Goal: Check status: Check status

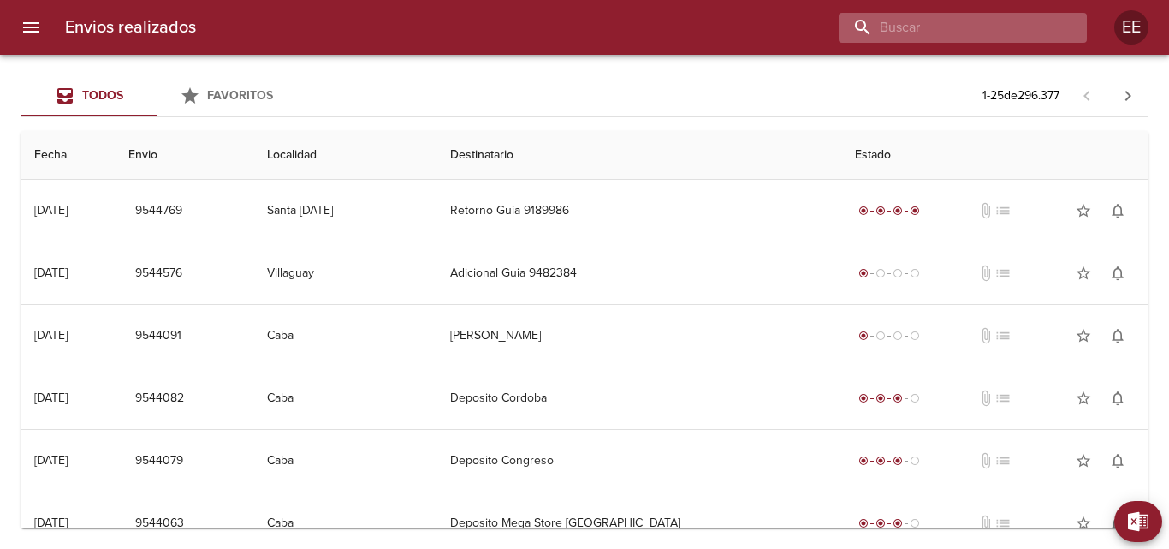
click at [991, 27] on input "buscar" at bounding box center [948, 28] width 219 height 30
type input "[PERSON_NAME]"
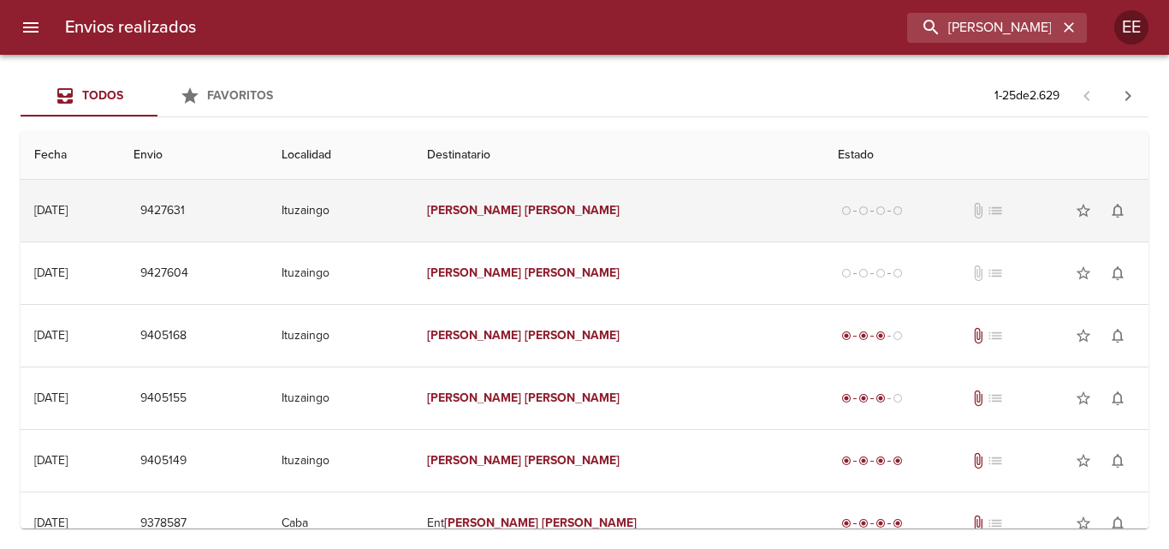
click at [619, 213] on td "Rizzo Natalia" at bounding box center [619, 211] width 412 height 62
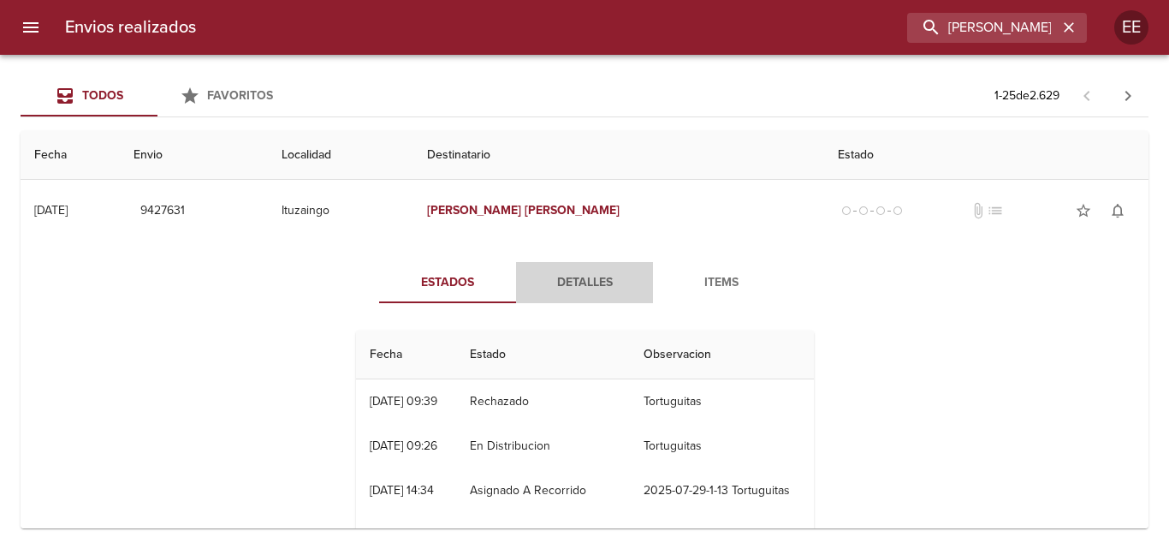
click at [582, 282] on span "Detalles" at bounding box center [584, 282] width 116 height 21
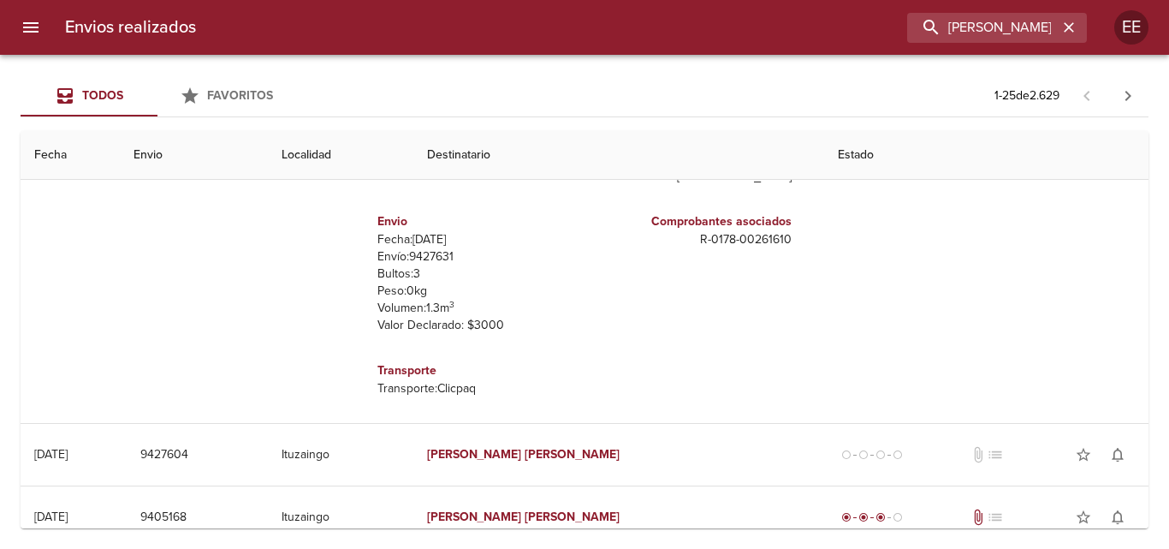
scroll to position [171, 0]
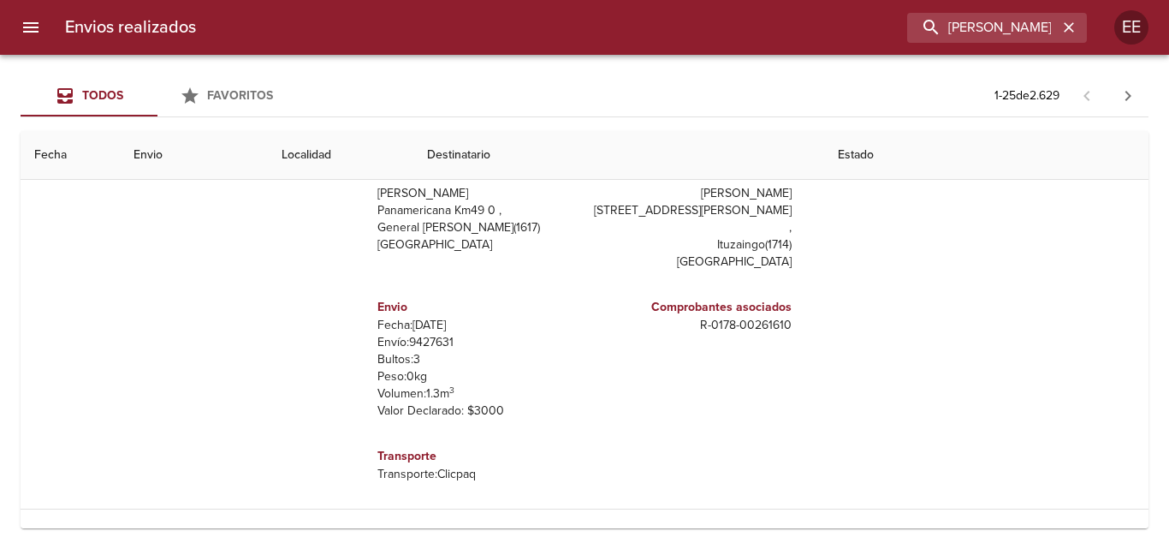
click at [550, 161] on th "Destinatario" at bounding box center [619, 155] width 412 height 49
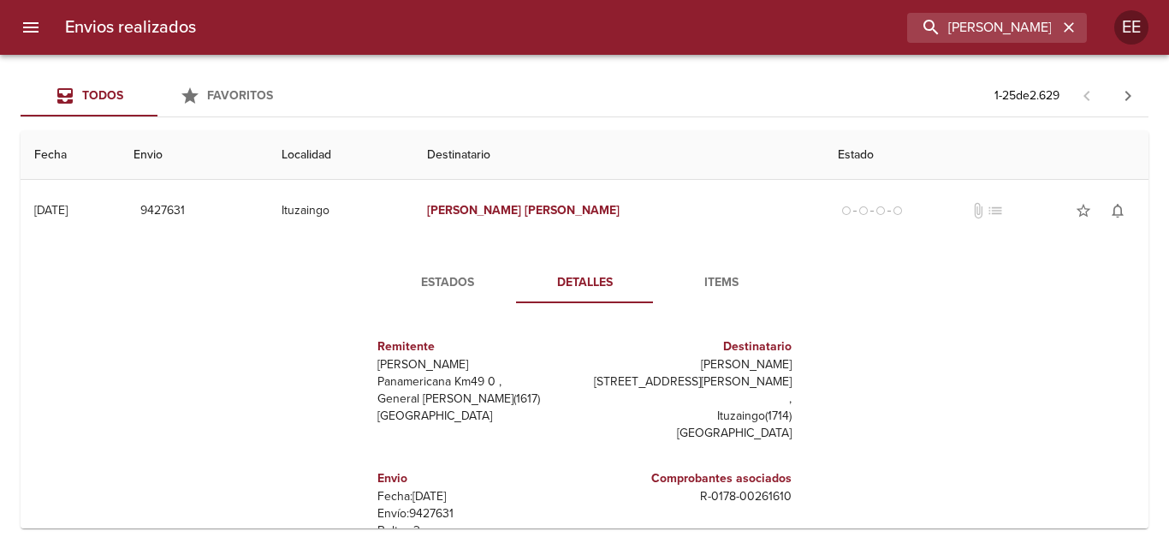
scroll to position [86, 0]
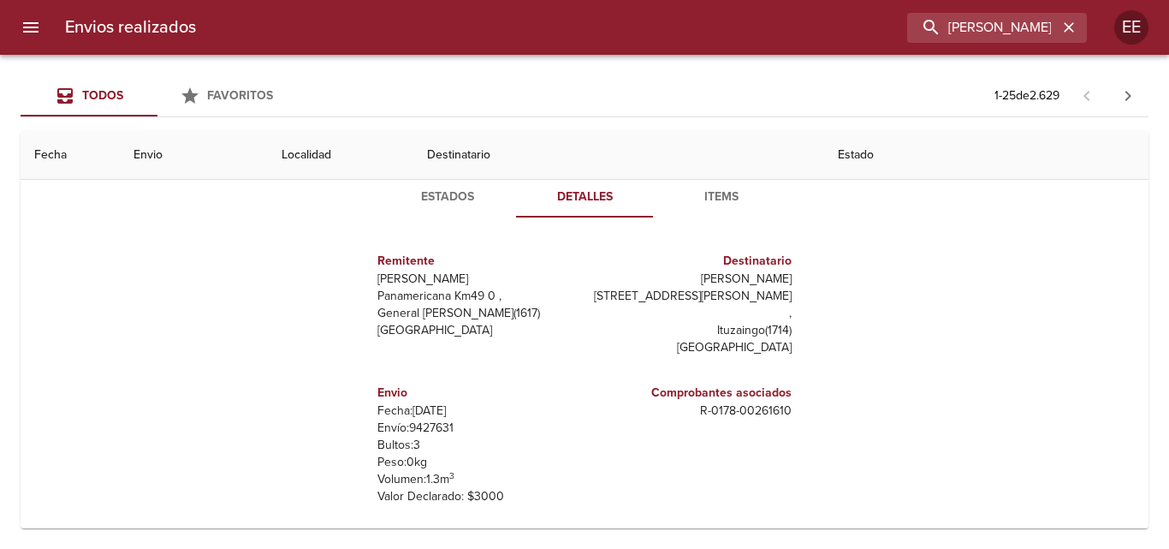
click at [708, 191] on span "Items" at bounding box center [721, 197] width 116 height 21
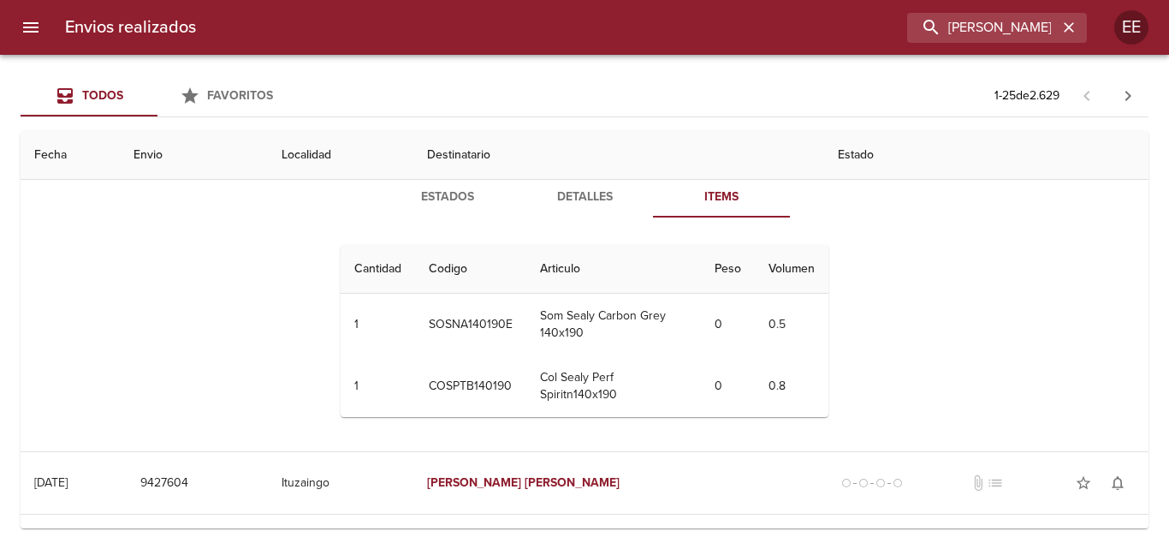
click at [578, 193] on span "Detalles" at bounding box center [584, 197] width 116 height 21
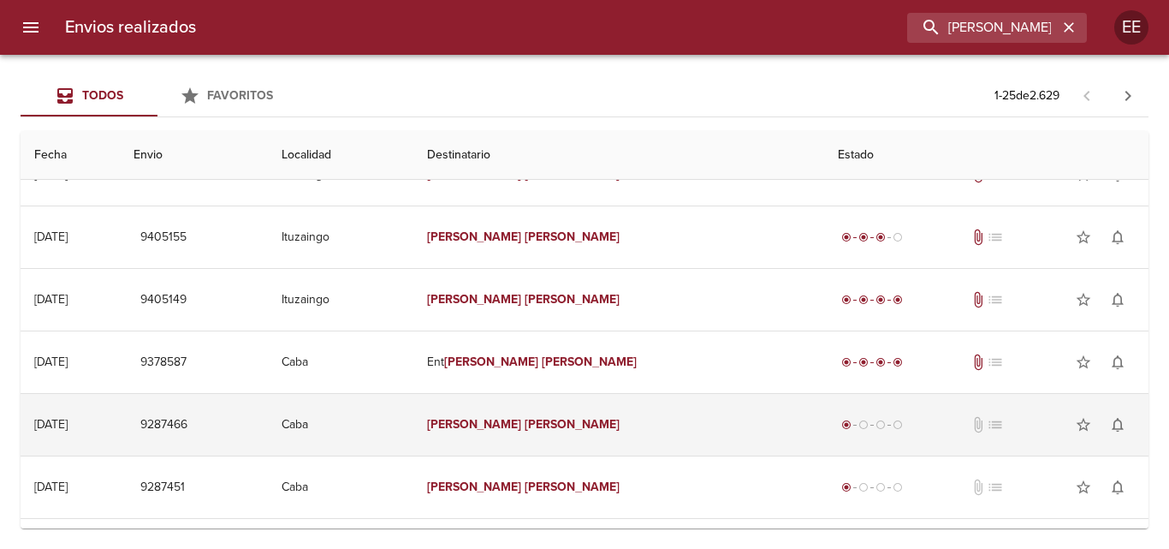
scroll to position [514, 0]
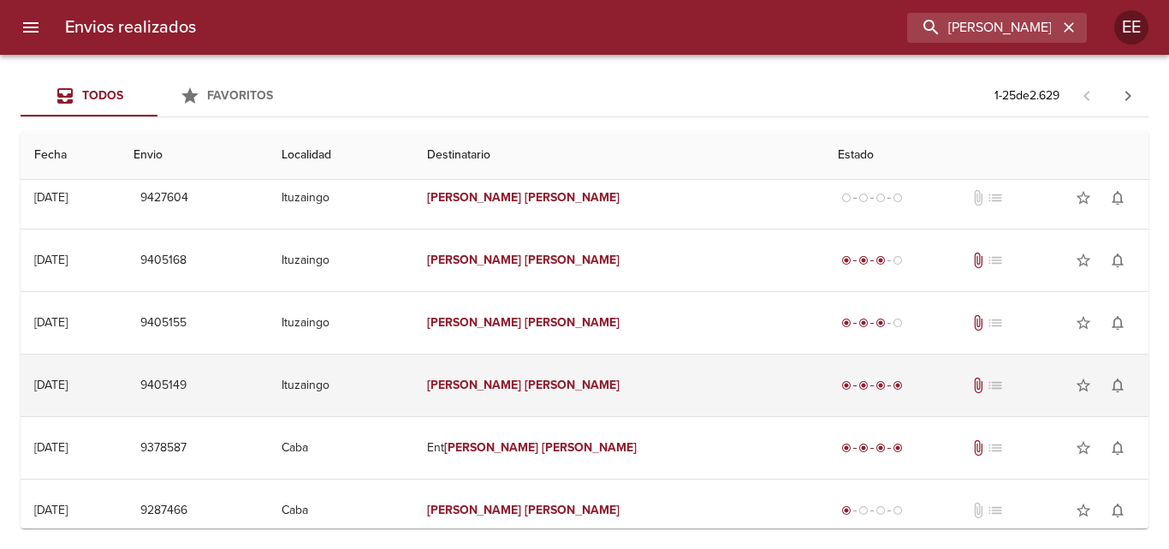
click at [720, 392] on td "Rizzo Natalia" at bounding box center [619, 385] width 412 height 62
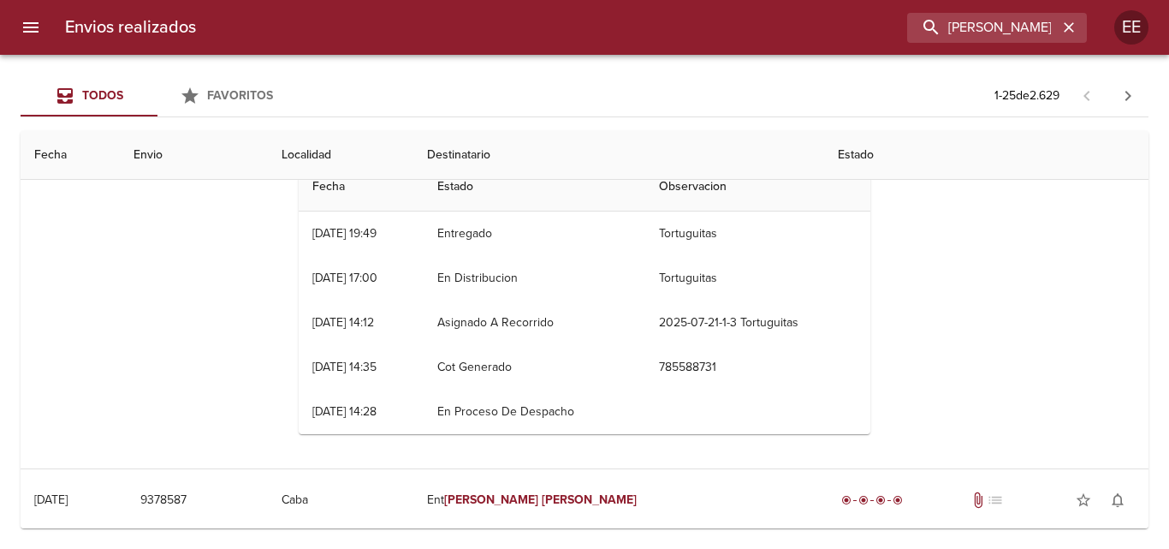
scroll to position [770, 0]
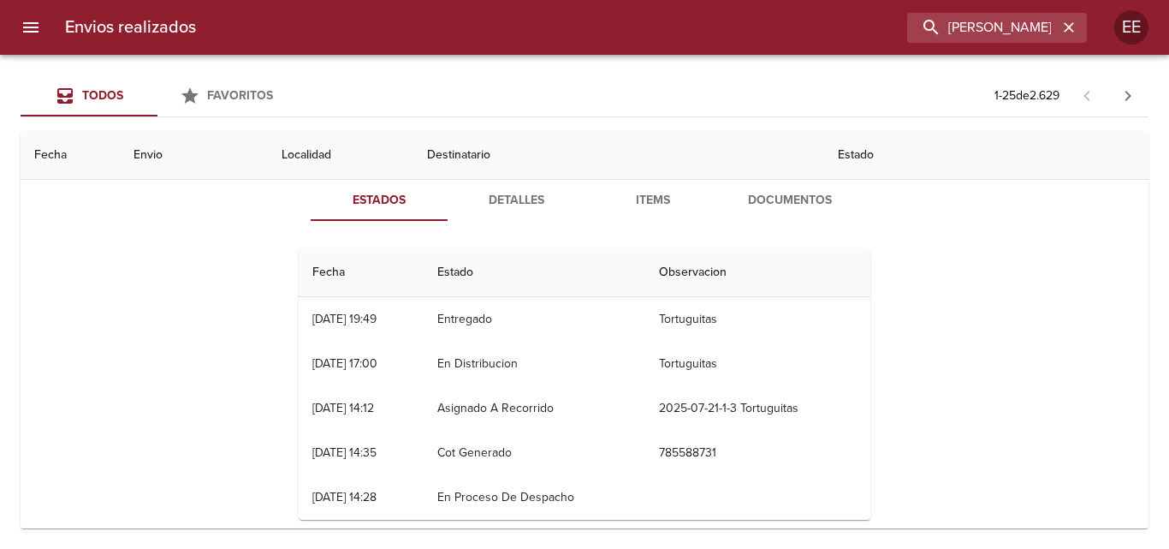
click at [518, 200] on span "Detalles" at bounding box center [516, 200] width 116 height 21
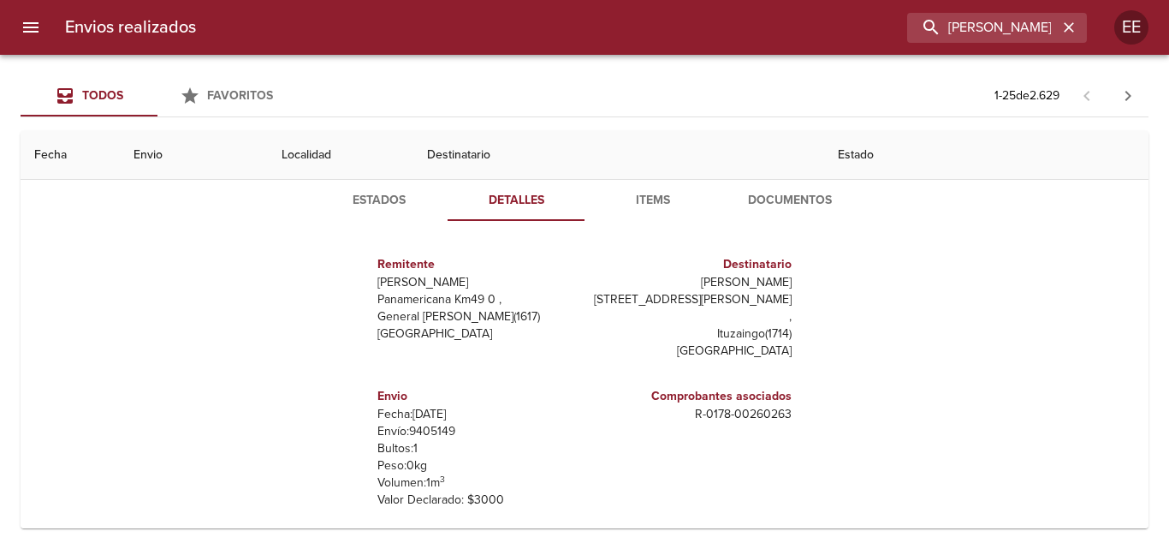
click at [648, 190] on span "Items" at bounding box center [653, 200] width 116 height 21
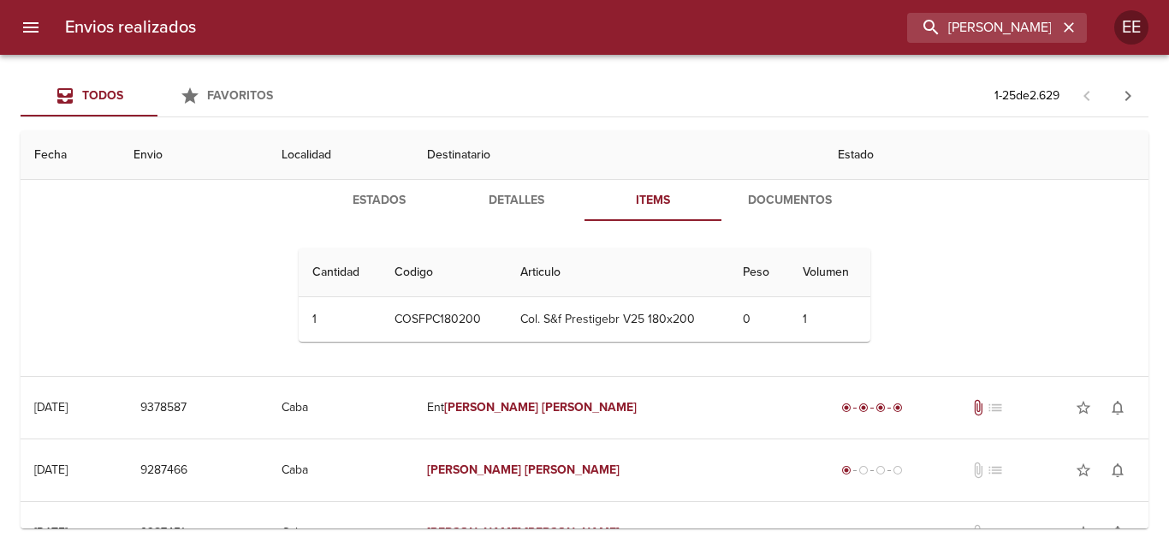
click at [802, 199] on span "Documentos" at bounding box center [790, 200] width 116 height 21
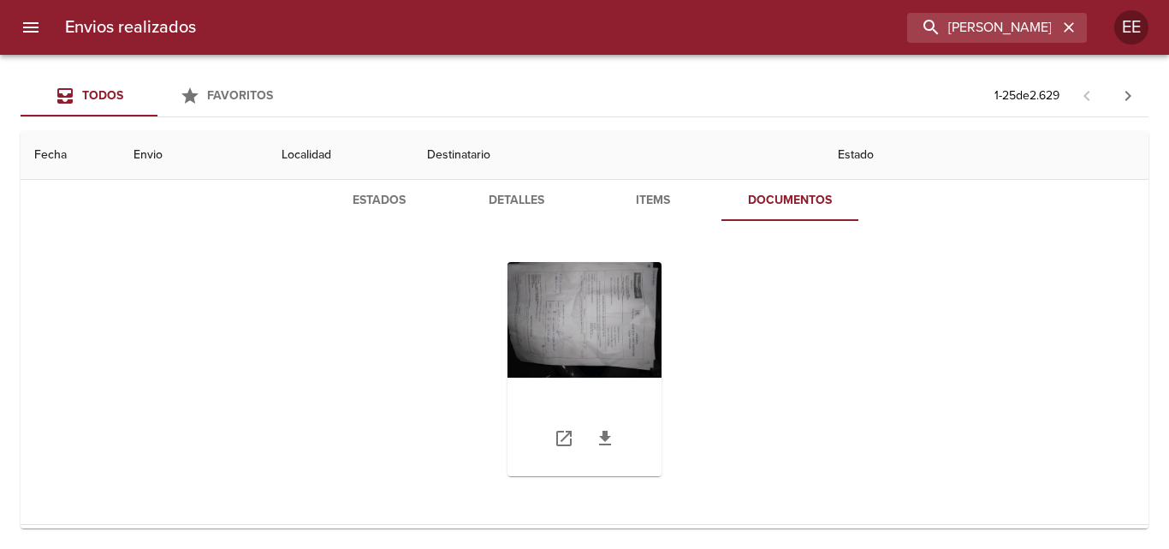
click at [550, 325] on div "Tabla de envíos del cliente" at bounding box center [585, 369] width 154 height 214
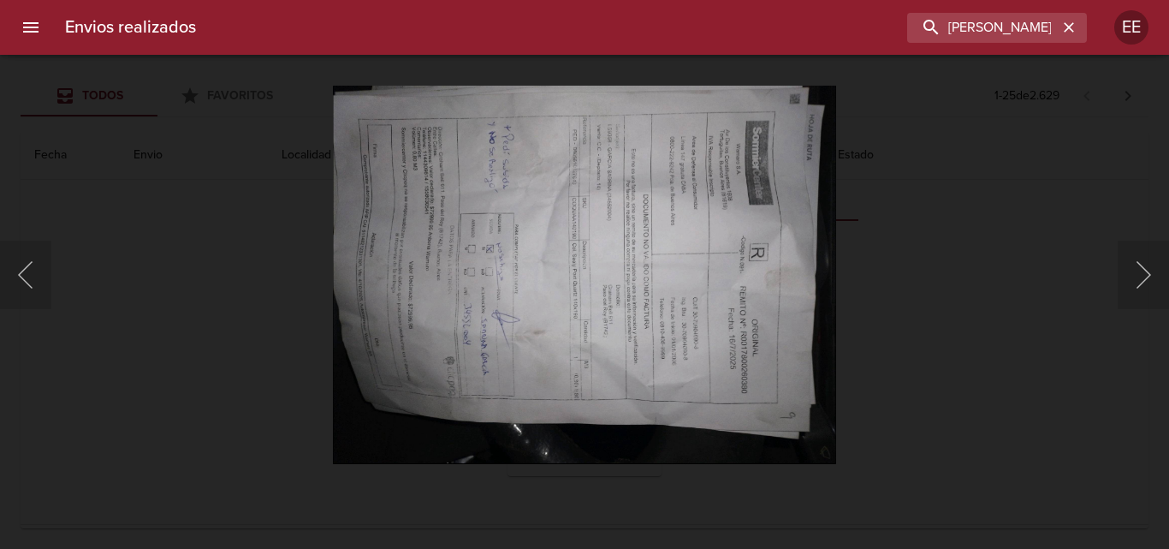
click at [577, 302] on img "Lightbox" at bounding box center [584, 275] width 503 height 378
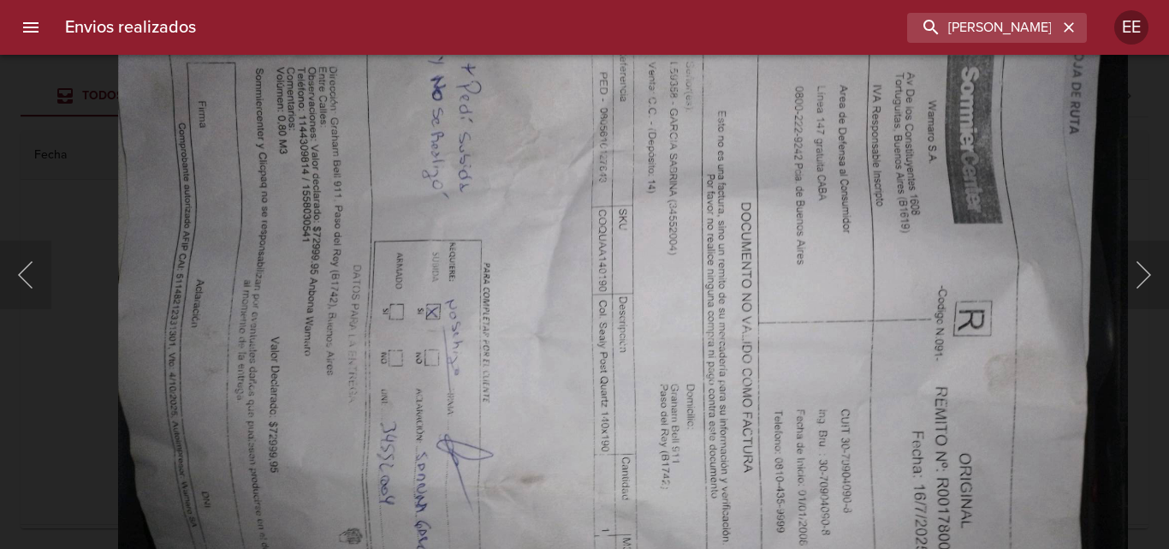
click at [714, 436] on img "Lightbox" at bounding box center [623, 364] width 1011 height 758
click at [84, 188] on div "Lightbox" at bounding box center [584, 274] width 1169 height 549
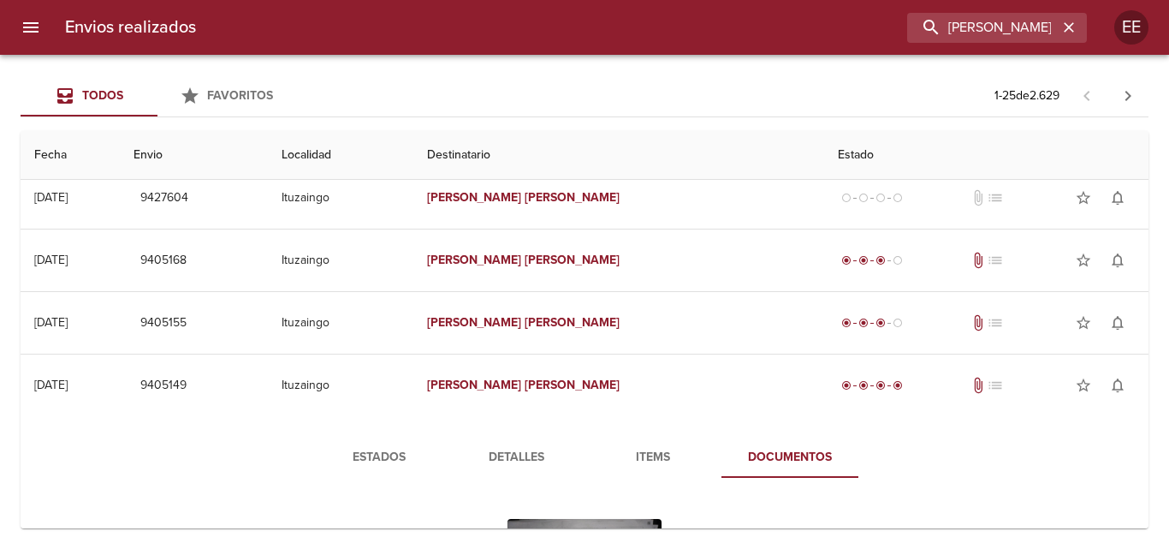
scroll to position [428, 0]
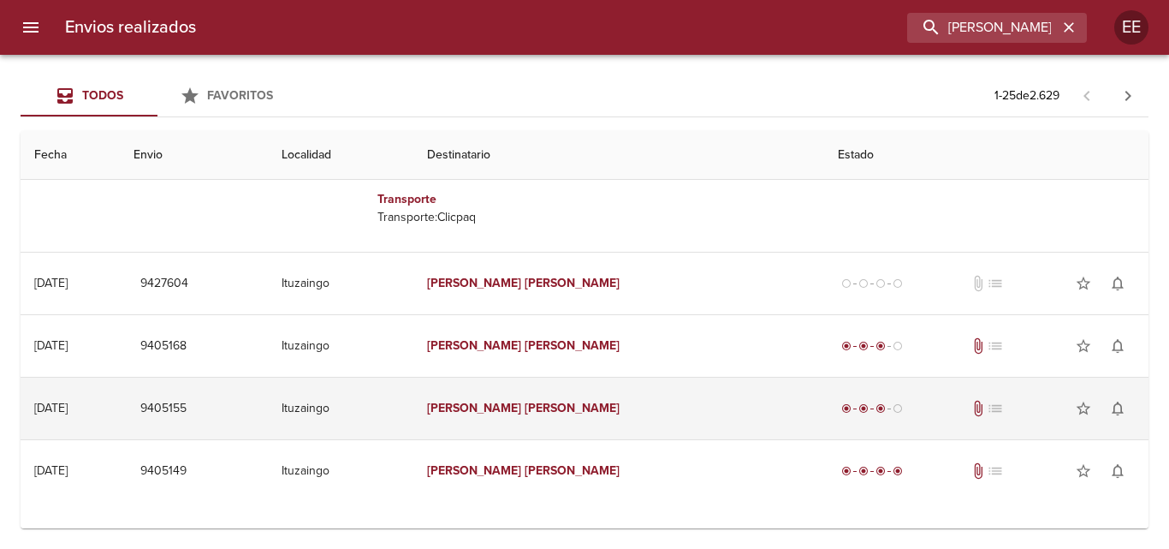
click at [580, 419] on td "Rizzo Natalia" at bounding box center [619, 409] width 412 height 62
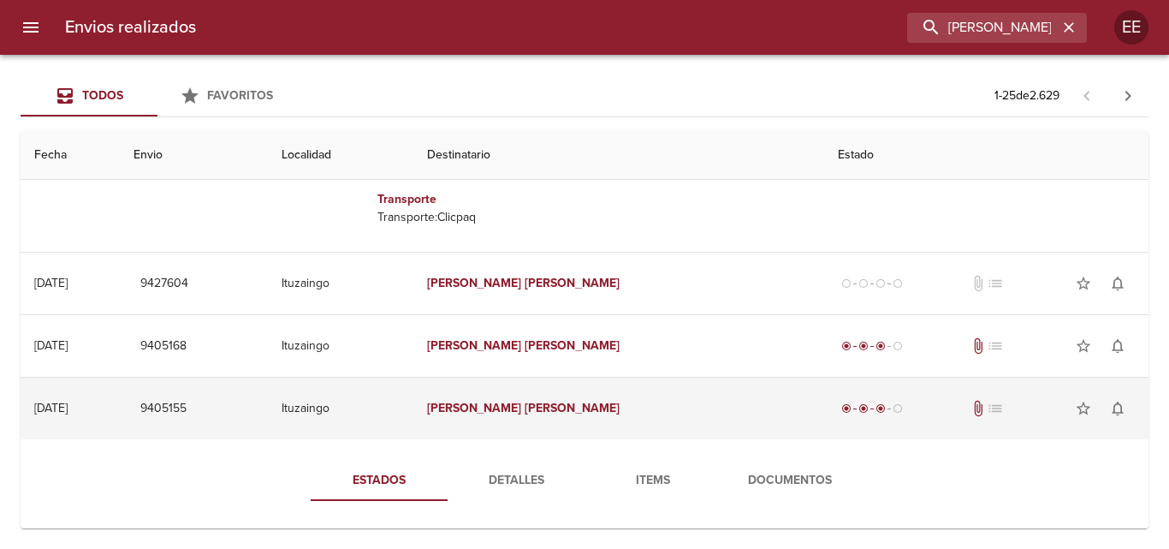
scroll to position [685, 0]
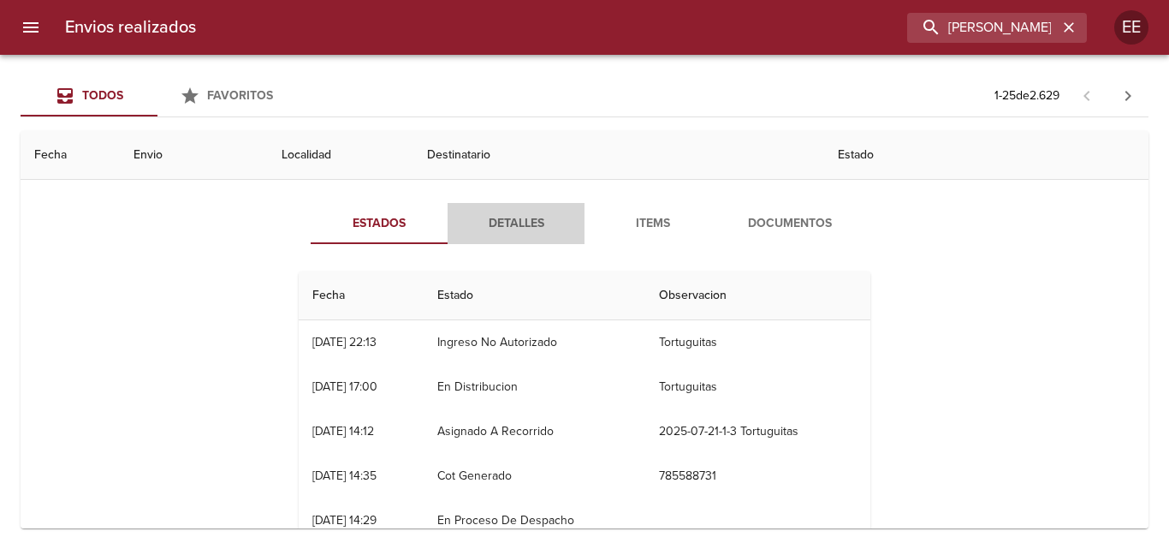
click at [522, 227] on span "Detalles" at bounding box center [516, 223] width 116 height 21
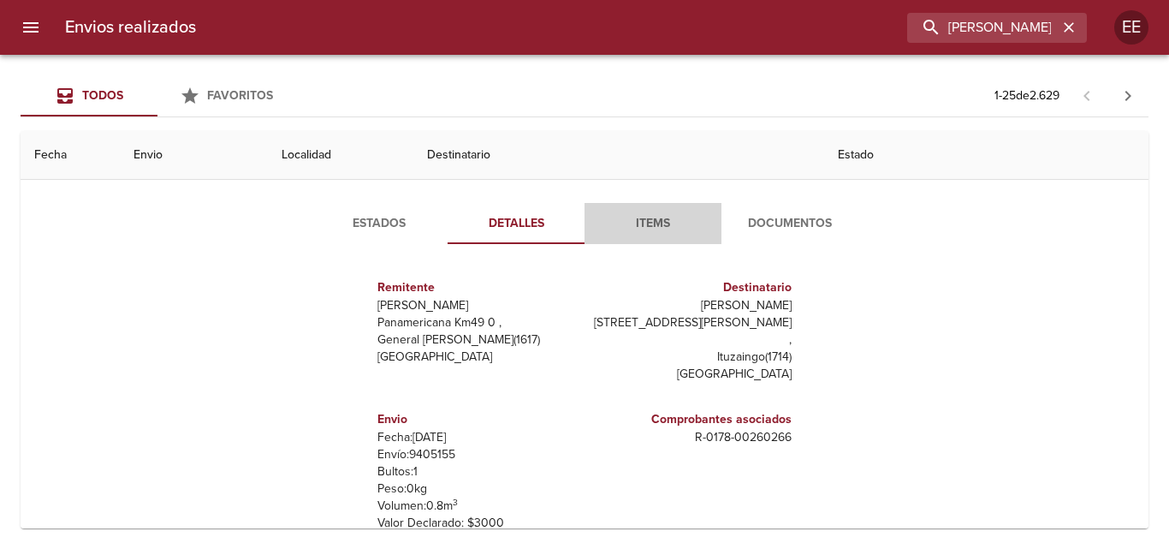
click at [634, 226] on span "Items" at bounding box center [653, 223] width 116 height 21
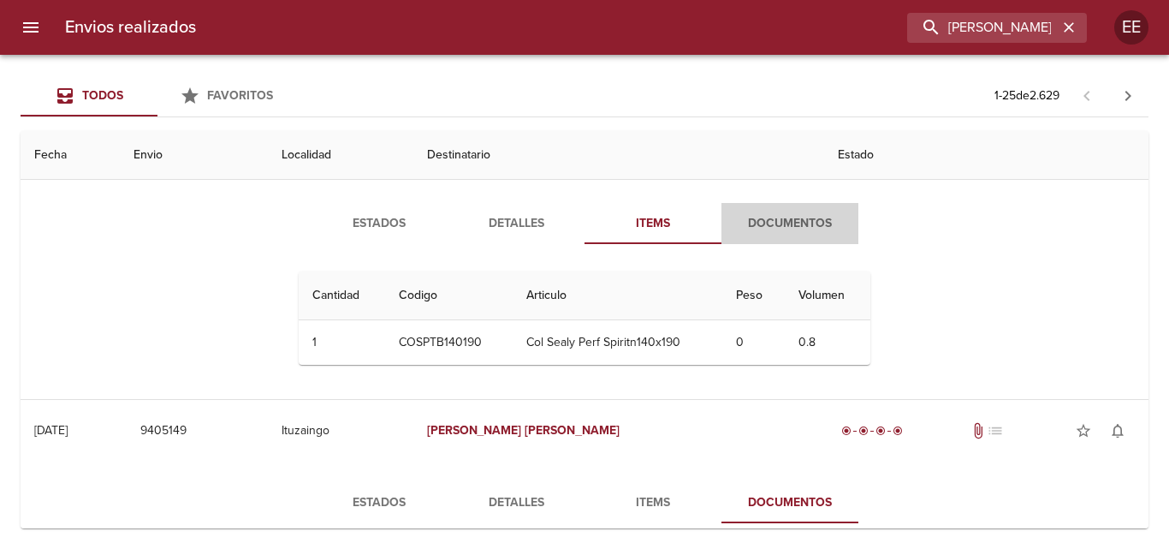
click at [805, 222] on span "Documentos" at bounding box center [790, 223] width 116 height 21
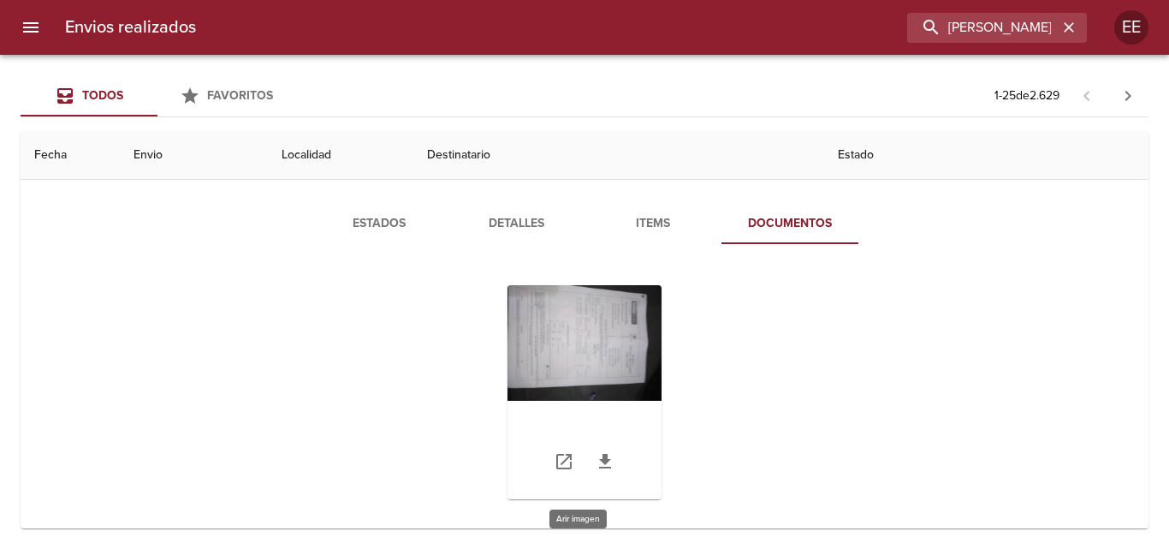
click at [612, 360] on div "Tabla de envíos del cliente" at bounding box center [585, 392] width 154 height 214
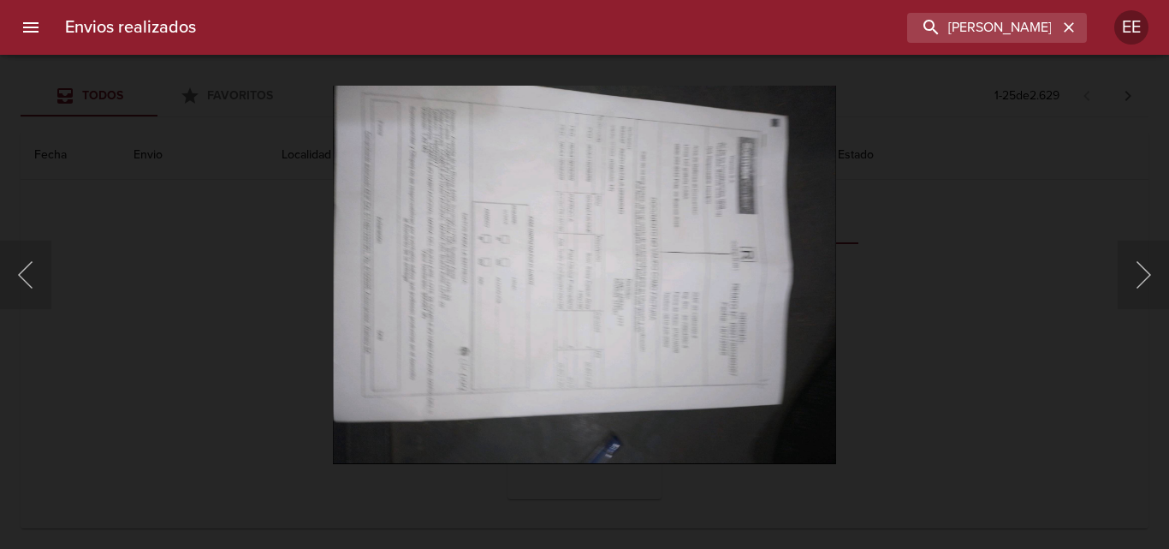
click at [562, 358] on img "Lightbox" at bounding box center [584, 275] width 503 height 378
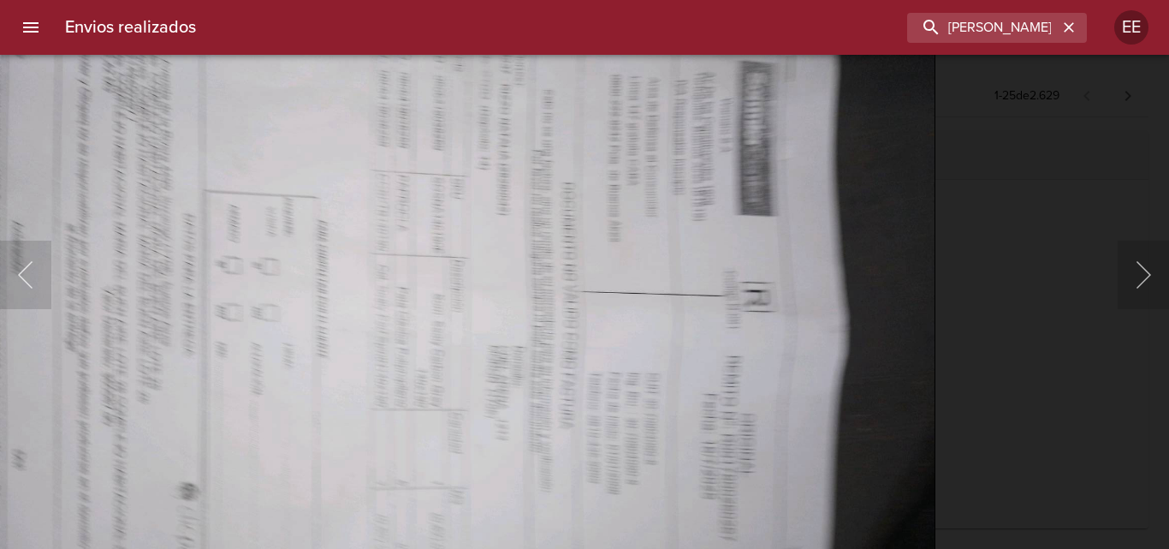
click at [497, 530] on img "Lightbox" at bounding box center [430, 337] width 1011 height 758
click at [28, 115] on img "Lightbox" at bounding box center [430, 337] width 1011 height 758
click at [45, 125] on img "Lightbox" at bounding box center [430, 337] width 1011 height 758
click at [38, 155] on img "Lightbox" at bounding box center [430, 337] width 1011 height 758
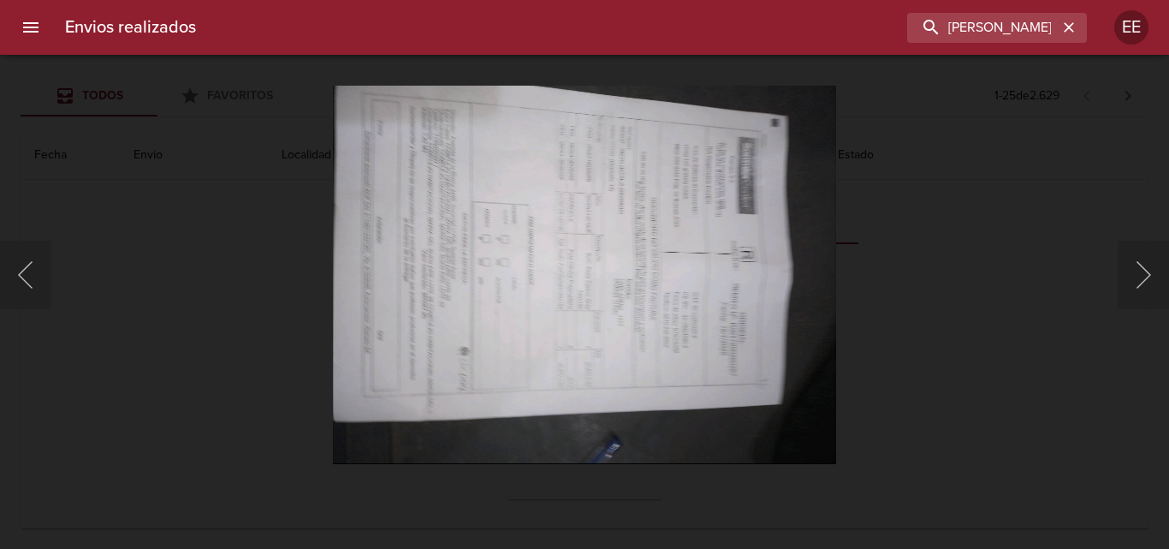
click at [75, 128] on div "Lightbox" at bounding box center [584, 274] width 1169 height 549
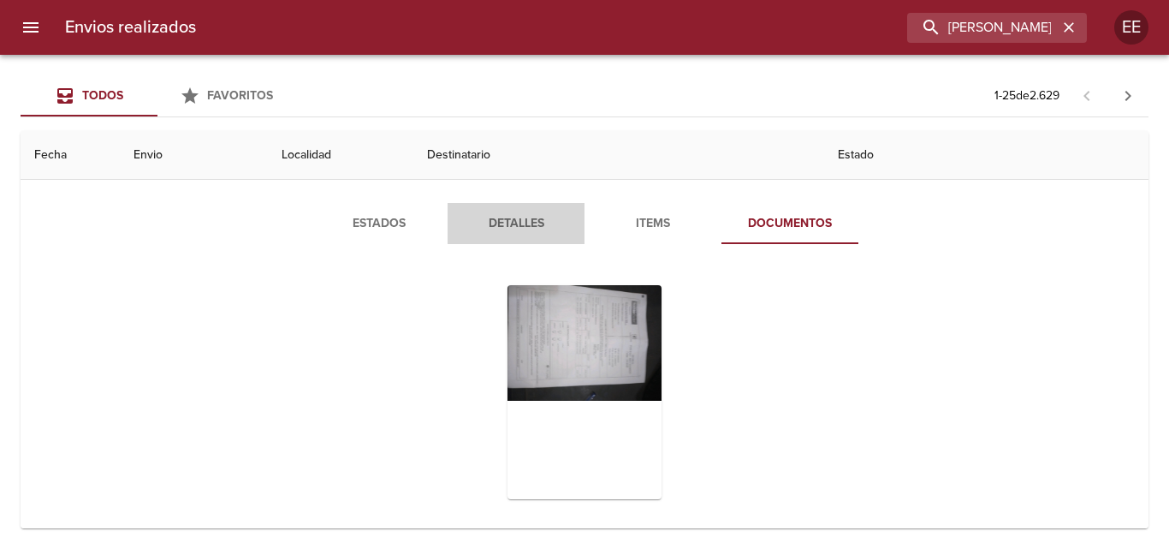
click at [501, 216] on span "Detalles" at bounding box center [516, 223] width 116 height 21
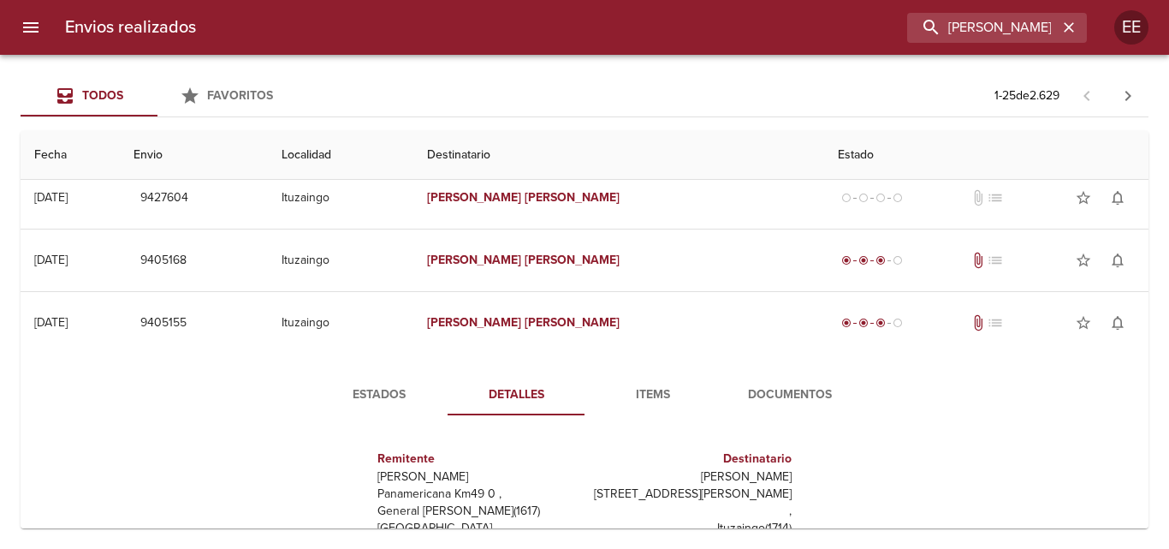
scroll to position [599, 0]
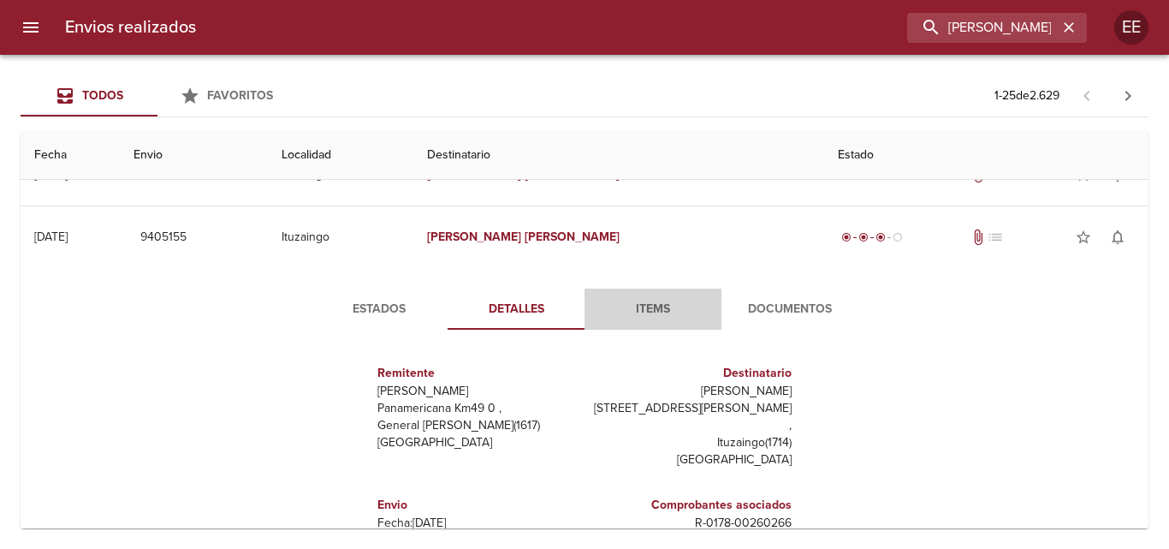
click at [650, 307] on span "Items" at bounding box center [653, 309] width 116 height 21
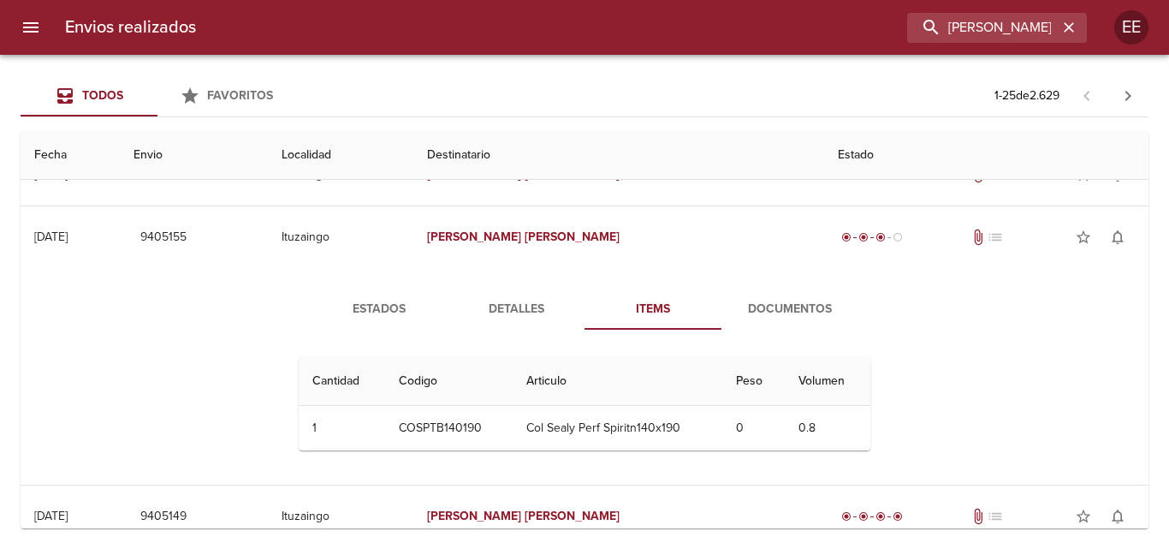
click at [515, 314] on span "Detalles" at bounding box center [516, 309] width 116 height 21
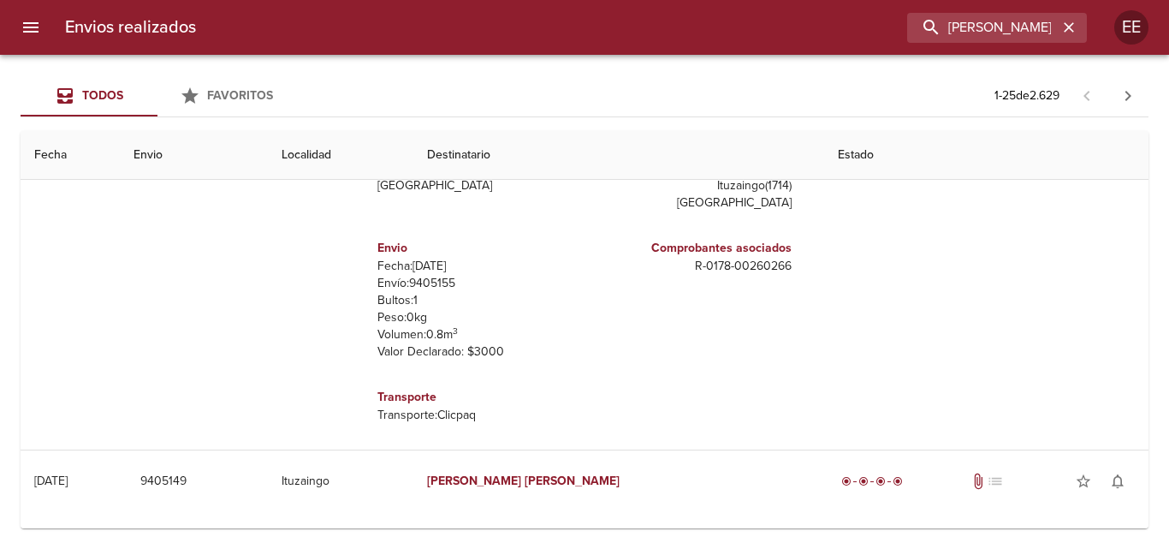
scroll to position [685, 0]
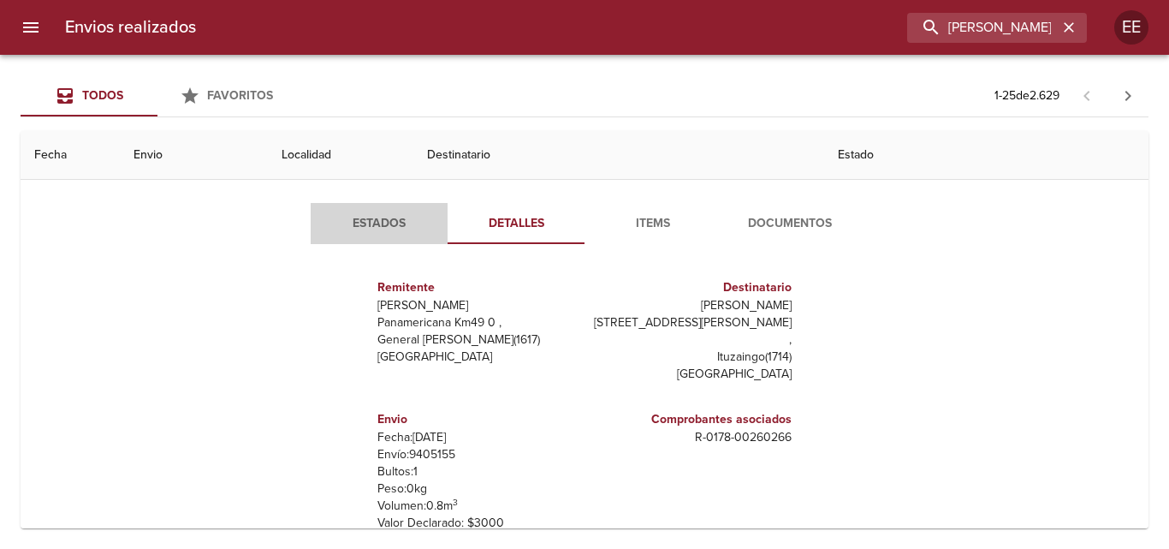
click at [380, 226] on span "Estados" at bounding box center [379, 223] width 116 height 21
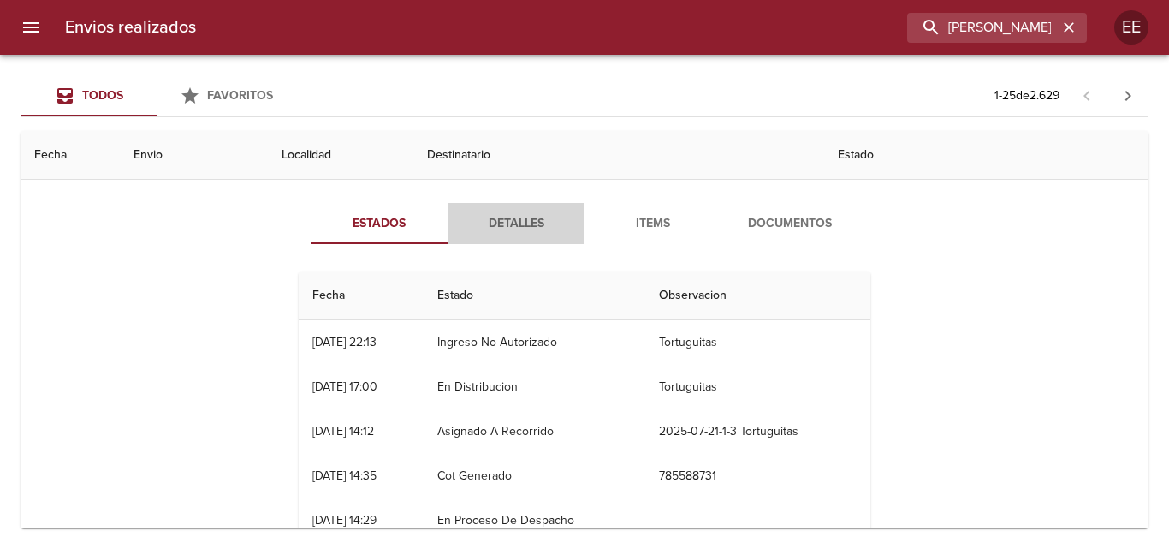
click at [514, 216] on span "Detalles" at bounding box center [516, 223] width 116 height 21
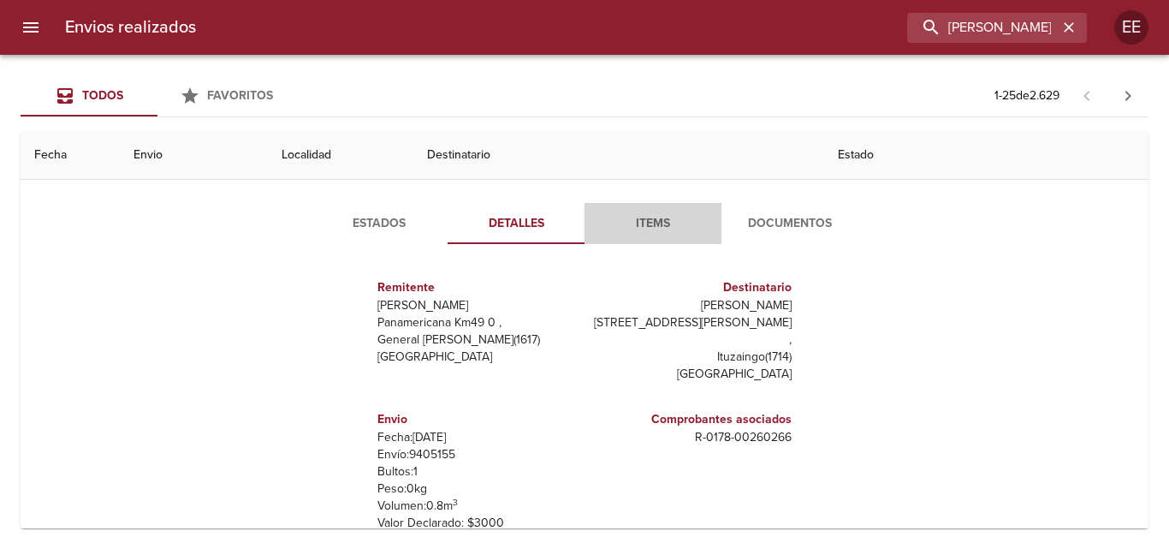
click at [643, 230] on span "Items" at bounding box center [653, 223] width 116 height 21
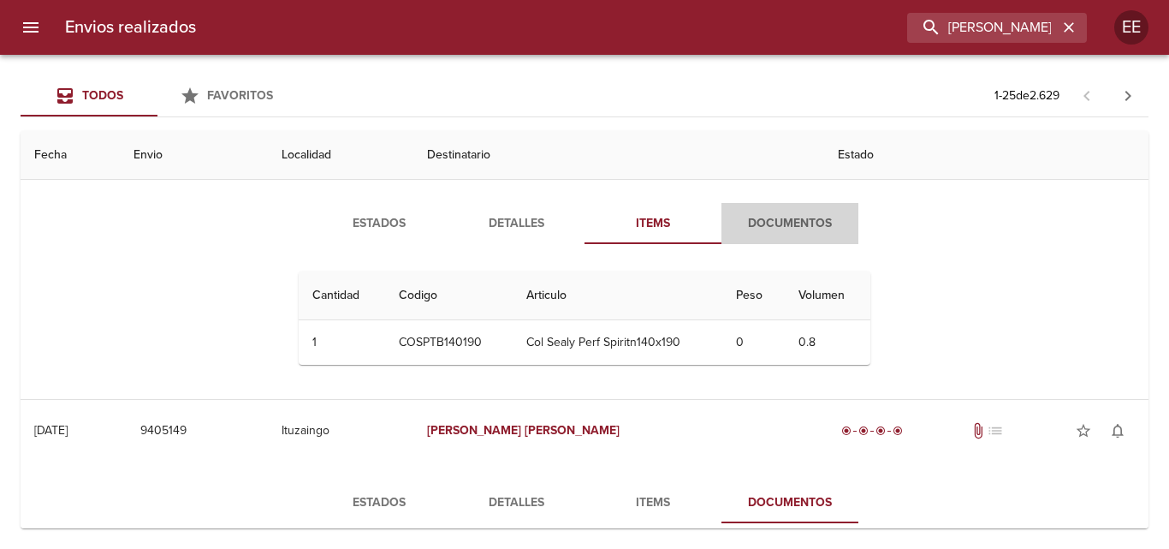
click at [793, 226] on span "Documentos" at bounding box center [790, 223] width 116 height 21
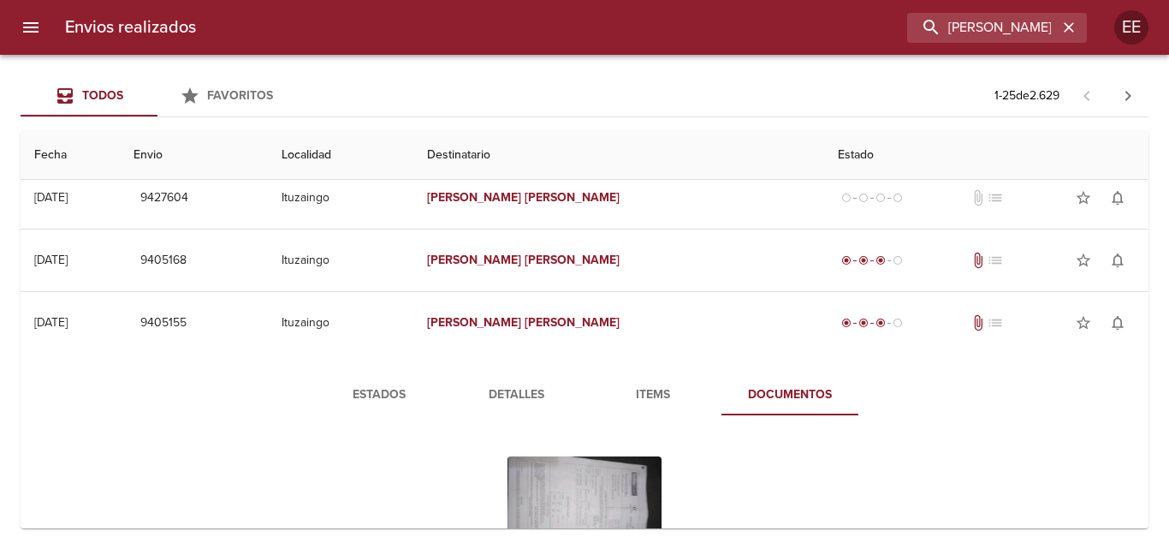
scroll to position [599, 0]
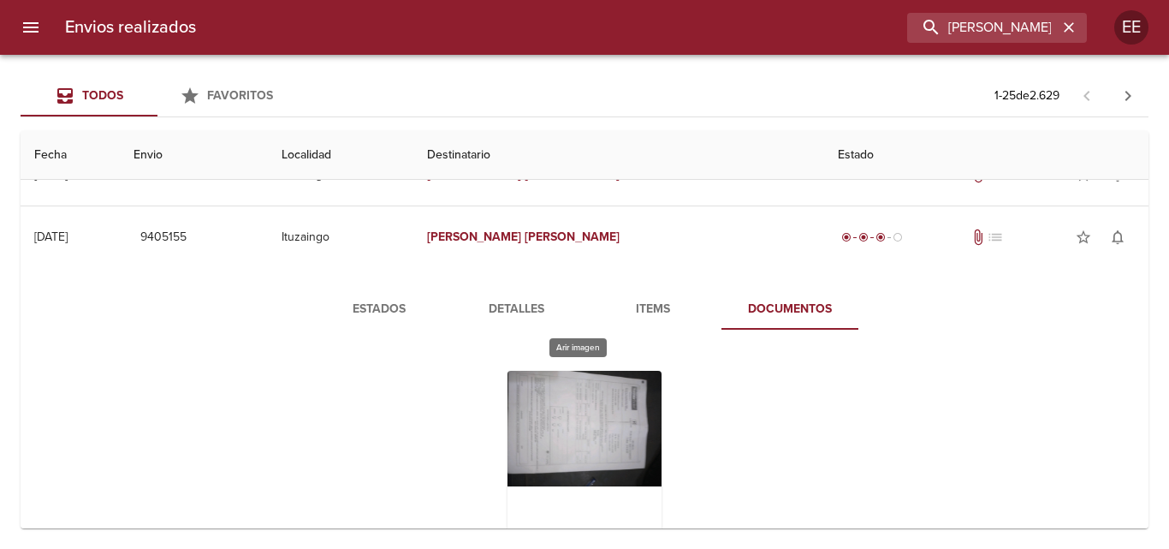
click at [590, 421] on div "Tabla de envíos del cliente" at bounding box center [585, 478] width 154 height 214
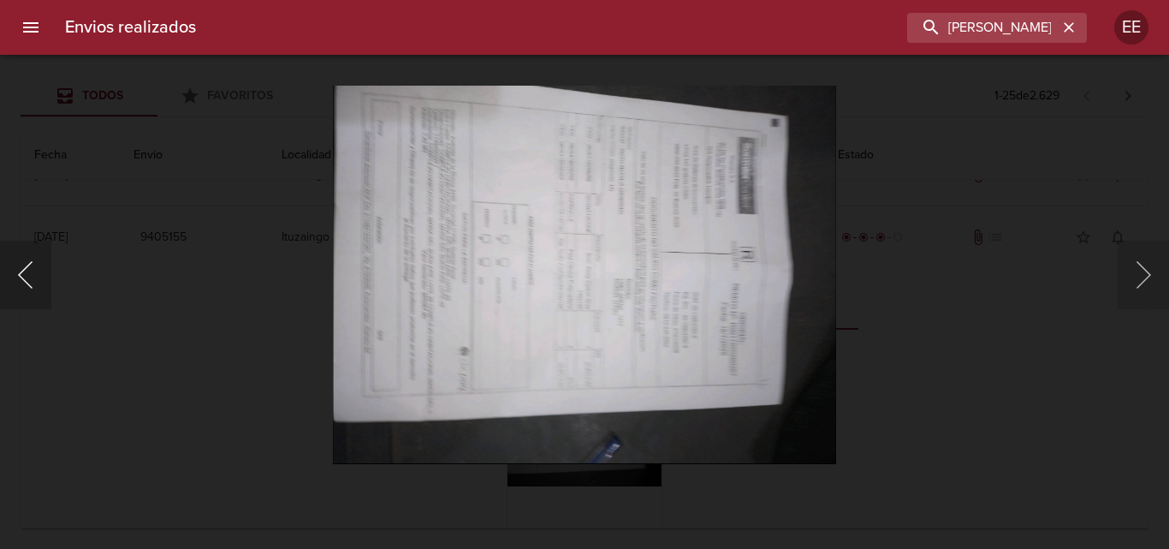
click at [35, 259] on button "Anterior" at bounding box center [25, 275] width 51 height 68
click at [26, 277] on button "Anterior" at bounding box center [25, 275] width 51 height 68
click at [172, 122] on div "Lightbox" at bounding box center [584, 274] width 1169 height 549
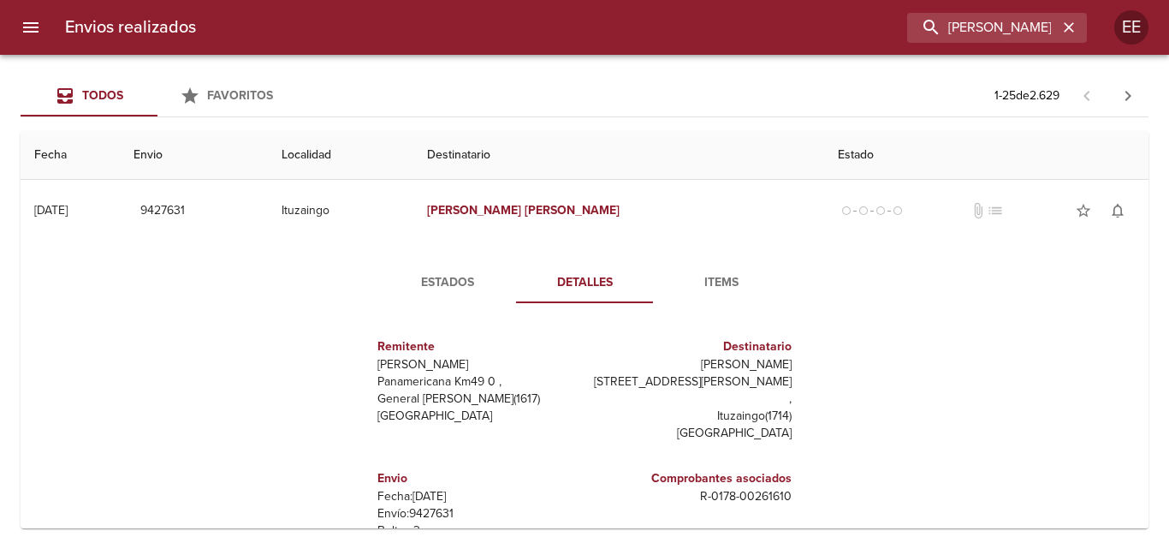
scroll to position [599, 0]
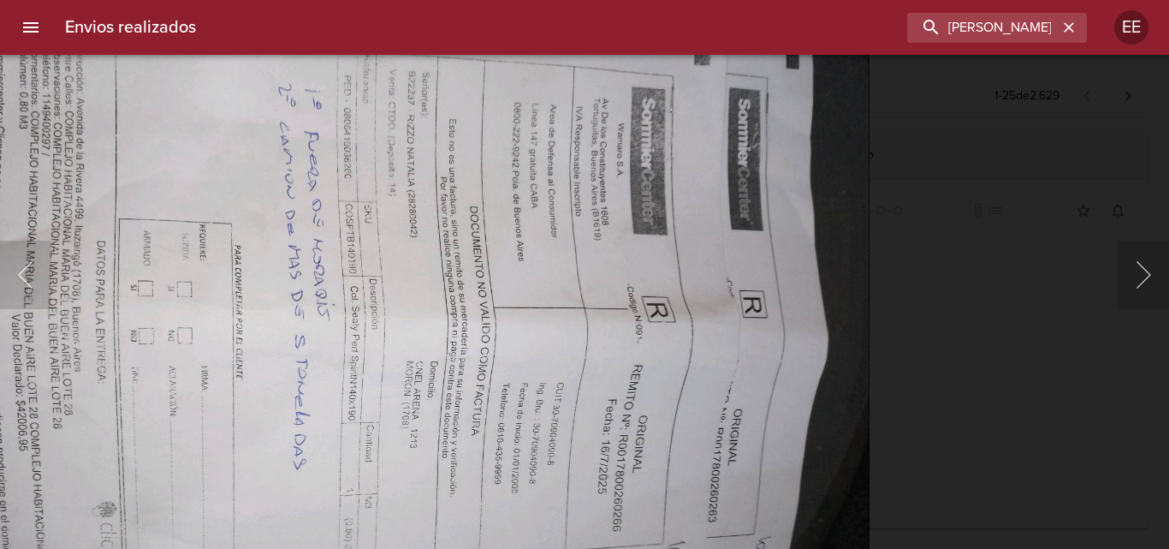
click at [164, 134] on img "Lightbox" at bounding box center [364, 339] width 1011 height 758
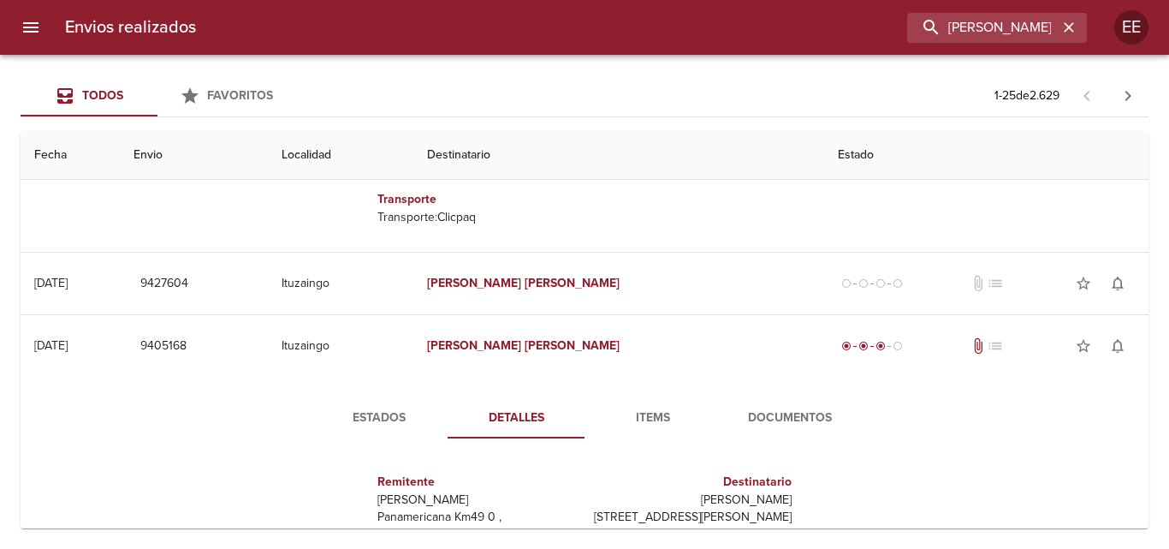
scroll to position [514, 0]
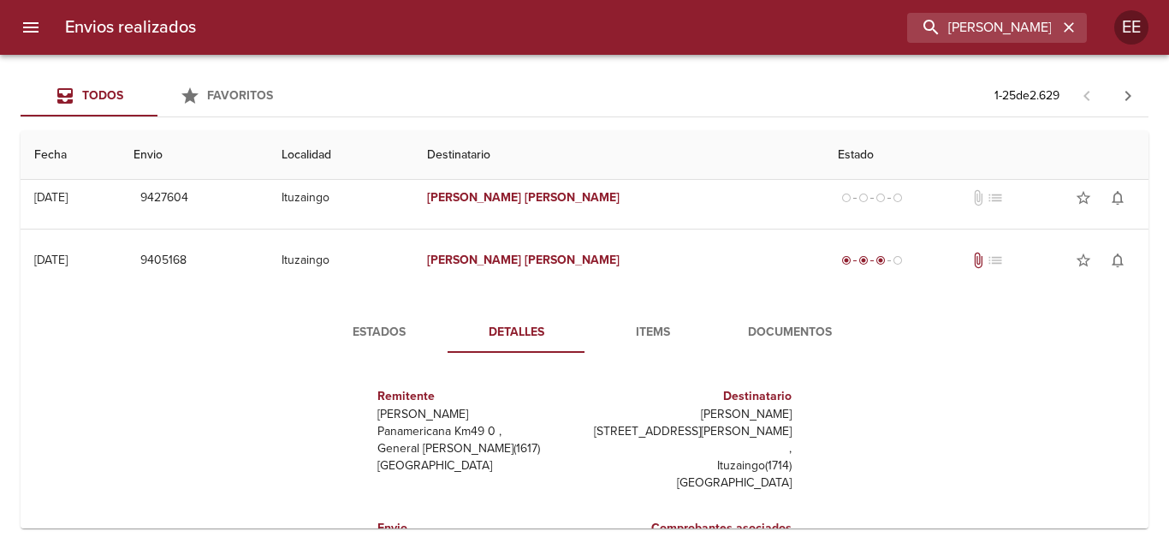
click at [651, 327] on span "Items" at bounding box center [653, 332] width 116 height 21
